Goal: Navigation & Orientation: Find specific page/section

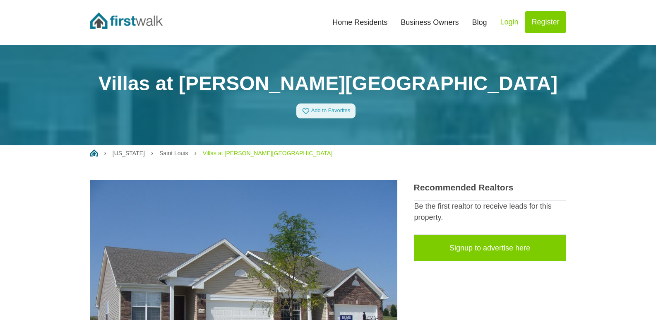
click at [368, 22] on link "Home Residents" at bounding box center [360, 22] width 68 height 18
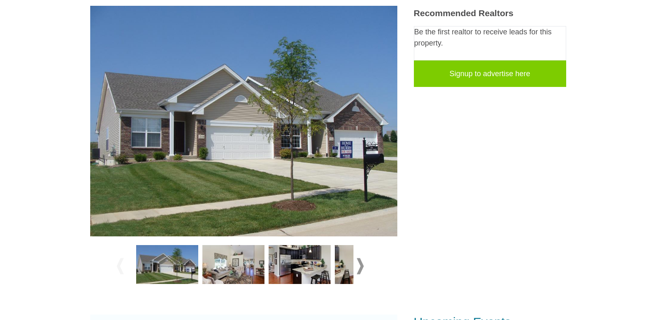
scroll to position [248, 0]
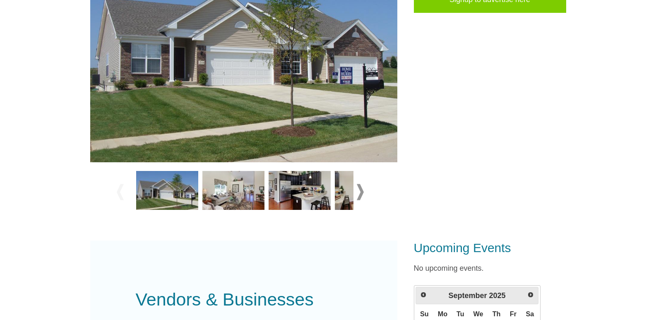
click at [226, 190] on img at bounding box center [233, 190] width 62 height 39
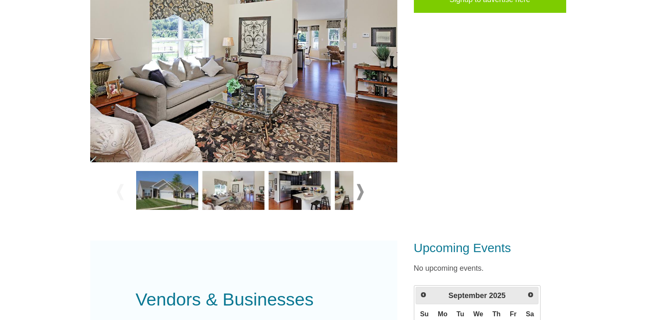
click at [298, 188] on img at bounding box center [300, 190] width 62 height 39
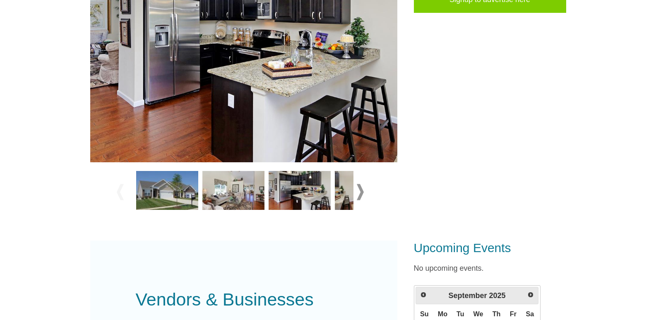
click at [360, 190] on span at bounding box center [360, 192] width 7 height 16
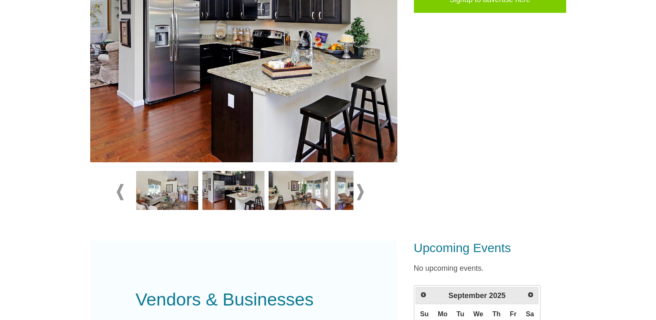
click at [297, 187] on img at bounding box center [300, 190] width 62 height 39
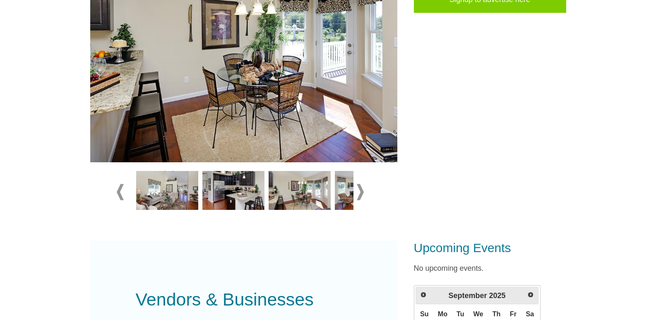
click at [361, 192] on span at bounding box center [360, 192] width 7 height 16
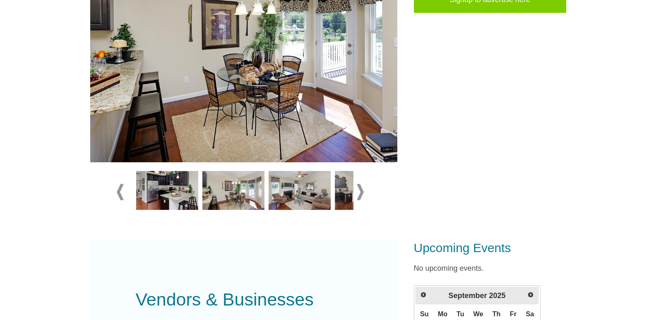
click at [304, 191] on img at bounding box center [300, 190] width 62 height 39
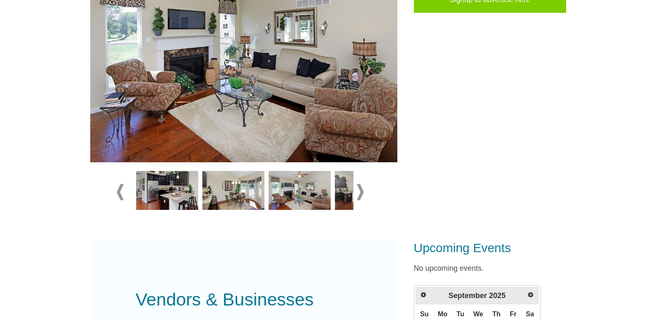
click at [359, 190] on span at bounding box center [360, 192] width 7 height 16
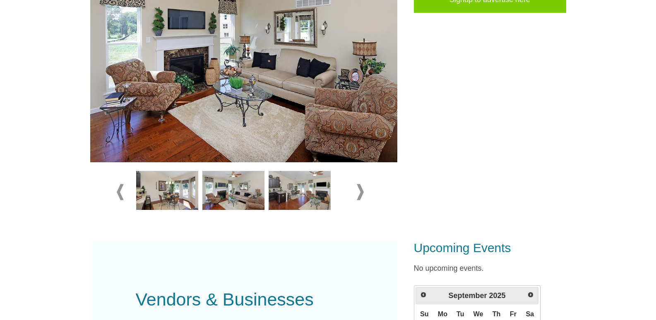
click at [313, 189] on img at bounding box center [300, 190] width 62 height 39
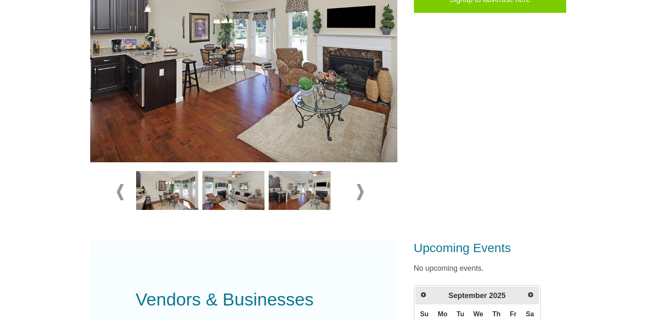
click at [361, 192] on span at bounding box center [360, 192] width 7 height 16
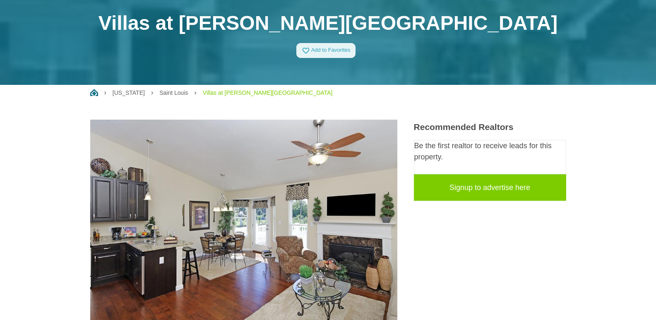
scroll to position [0, 0]
